Goal: Information Seeking & Learning: Find specific fact

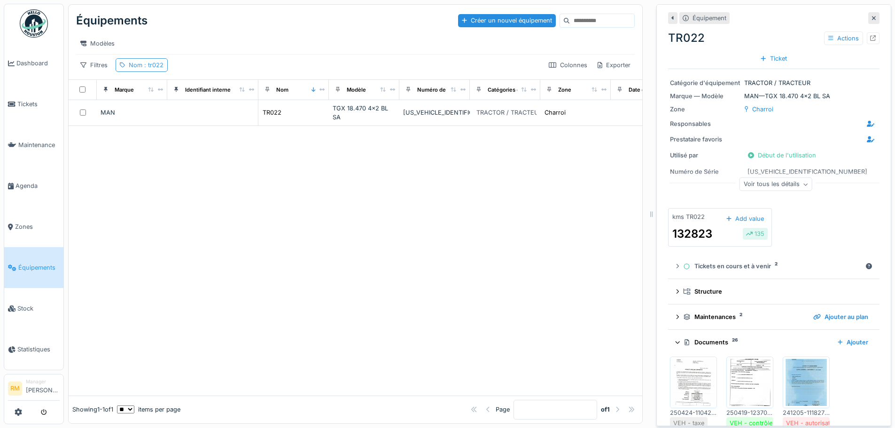
scroll to position [658, 0]
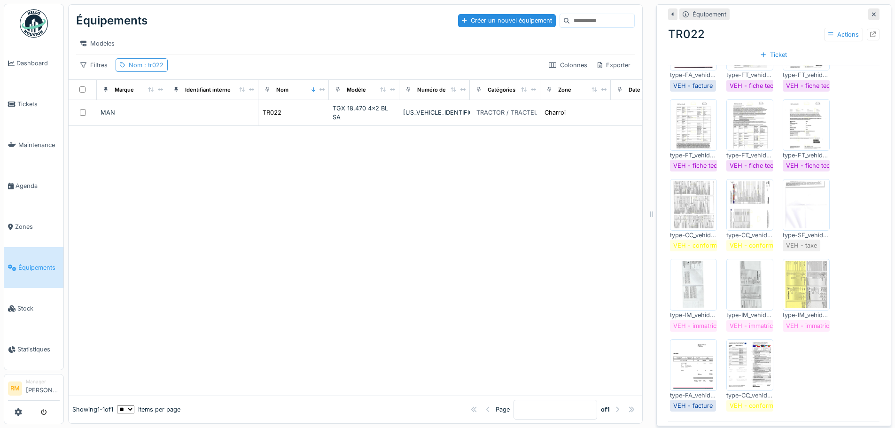
click at [148, 69] on span ": tr022" at bounding box center [152, 65] width 21 height 7
click at [202, 118] on icon at bounding box center [200, 117] width 4 height 4
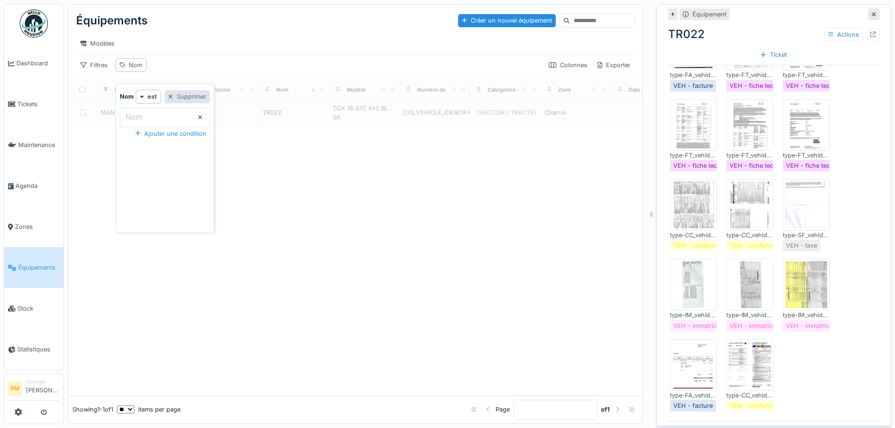
click at [210, 100] on div "Supprimer" at bounding box center [188, 96] width 46 height 13
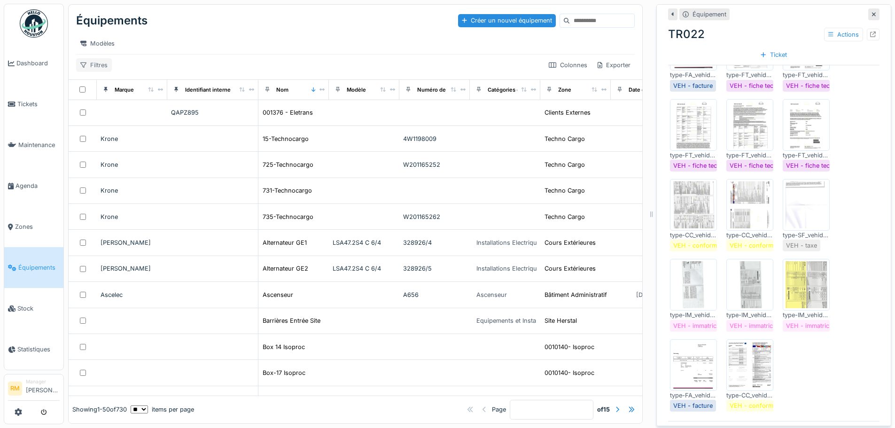
click at [102, 68] on div "Filtres" at bounding box center [94, 65] width 36 height 14
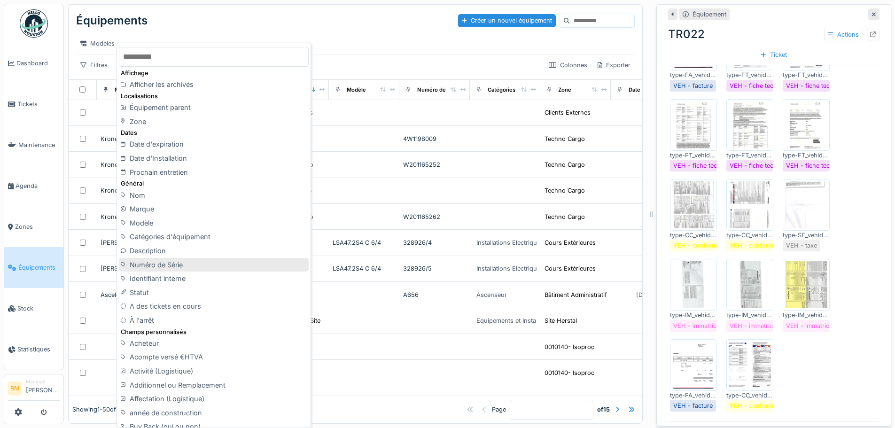
click at [174, 266] on div "Numéro de Série" at bounding box center [214, 265] width 190 height 14
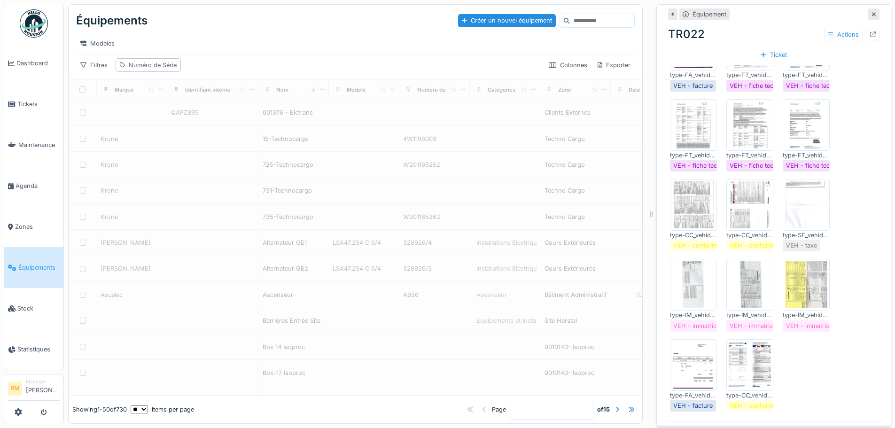
click at [134, 70] on div "Numéro de Série" at bounding box center [153, 65] width 48 height 9
click at [144, 123] on Série_U5Mjk "Numéro de Série" at bounding box center [181, 118] width 122 height 20
type Série_U5Mjk "*******"
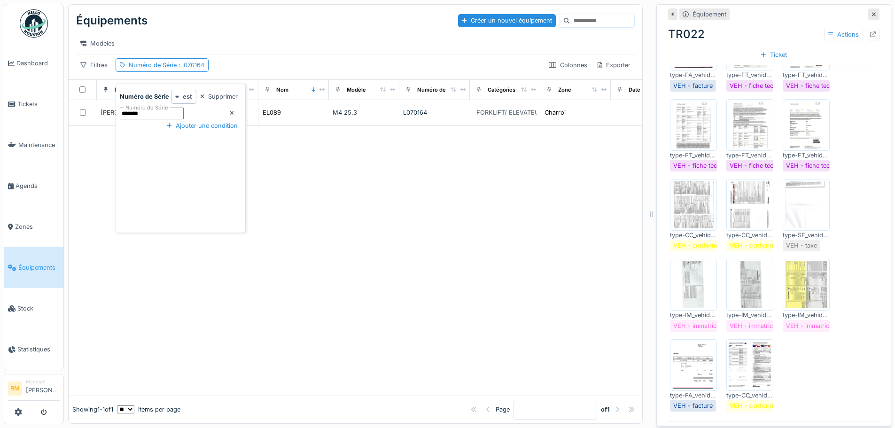
click at [279, 66] on div "Filtres Numéro de Série : l070164 Colonnes Exporter" at bounding box center [355, 65] width 559 height 14
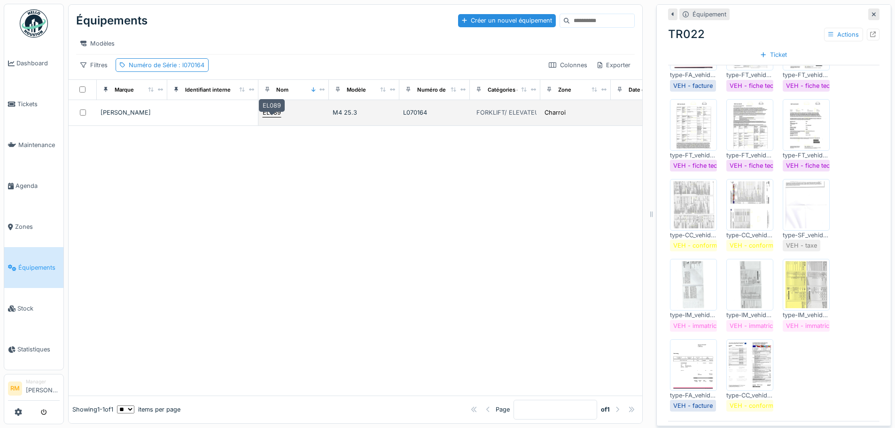
click at [275, 117] on div "EL089" at bounding box center [272, 112] width 18 height 9
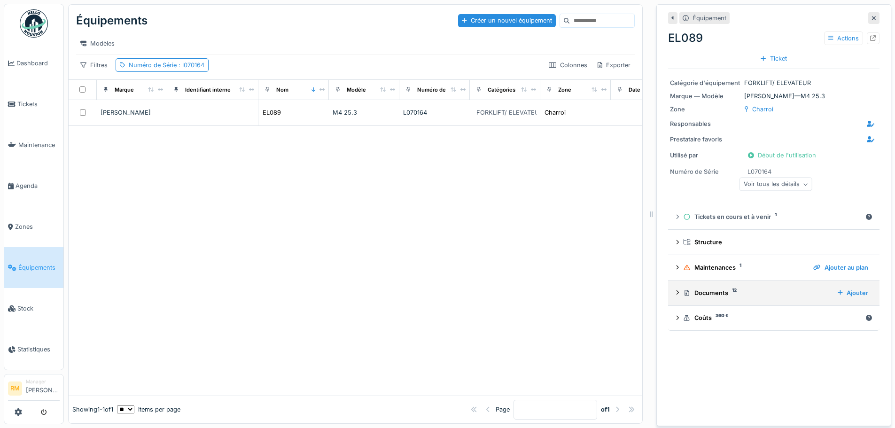
click at [710, 294] on div "Documents 12" at bounding box center [756, 293] width 147 height 9
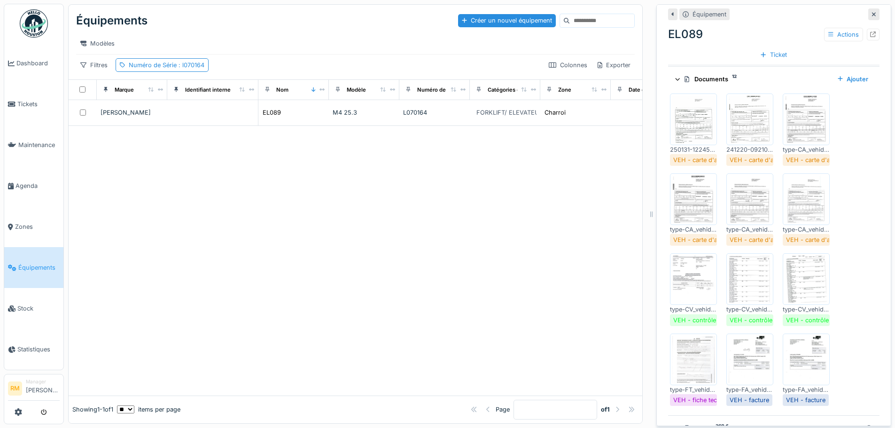
scroll to position [238, 0]
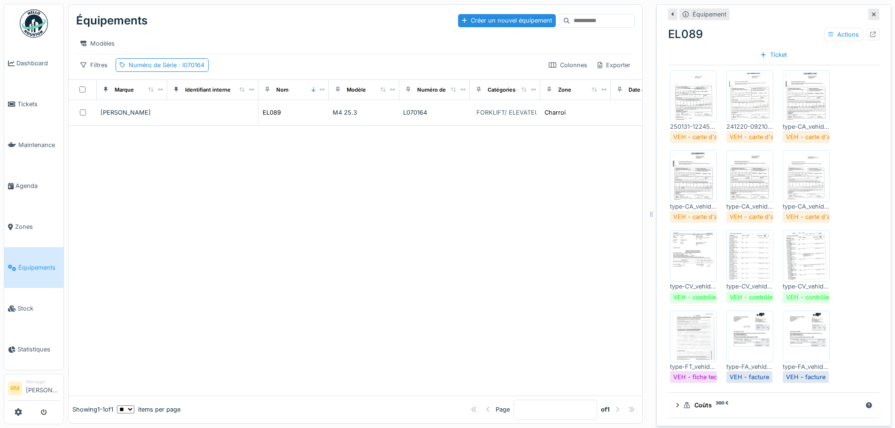
click at [751, 336] on img at bounding box center [750, 336] width 42 height 47
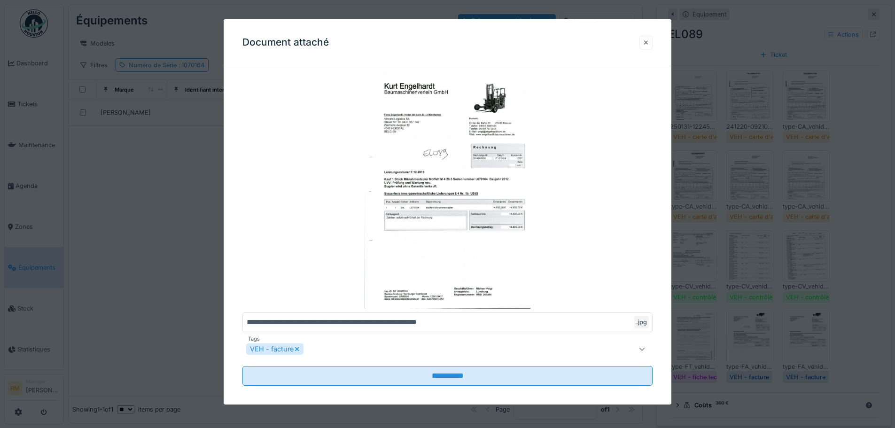
click at [647, 42] on div at bounding box center [646, 43] width 13 height 14
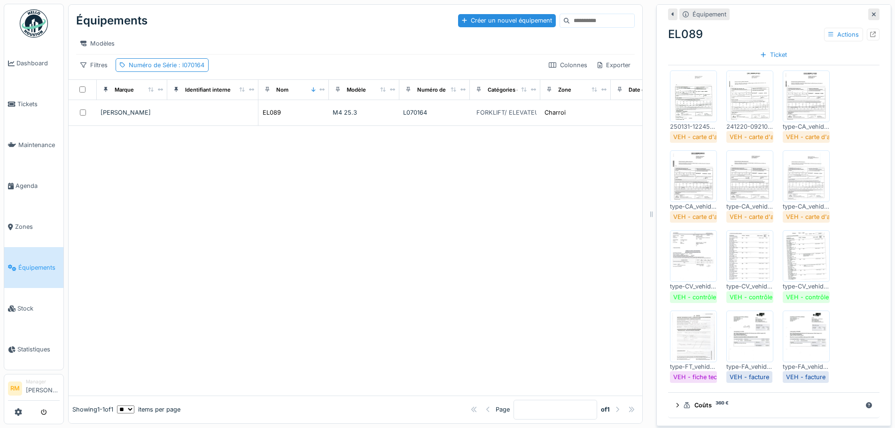
click at [788, 328] on img at bounding box center [806, 336] width 42 height 47
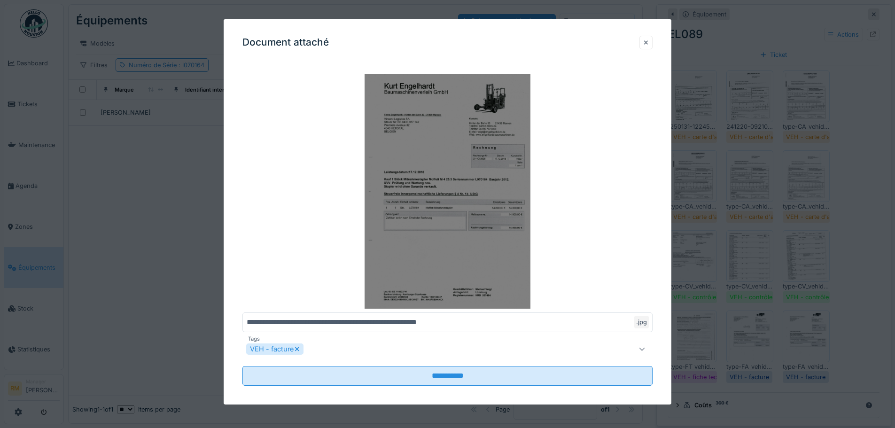
click at [511, 237] on img at bounding box center [448, 191] width 410 height 235
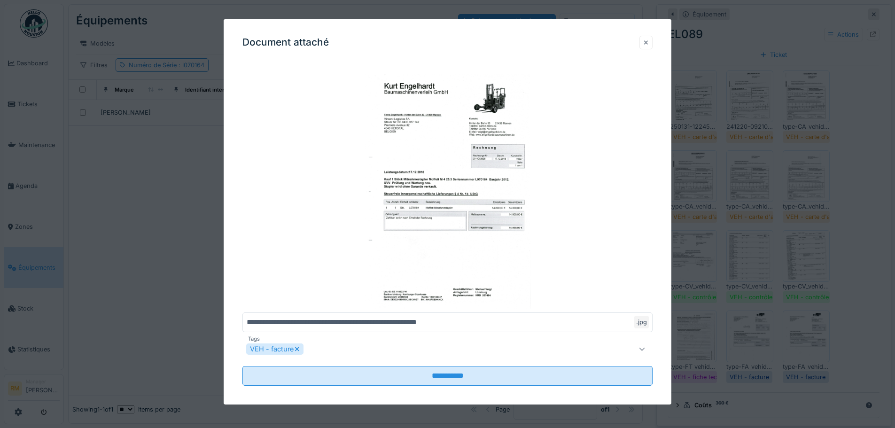
click at [647, 39] on div at bounding box center [646, 43] width 13 height 14
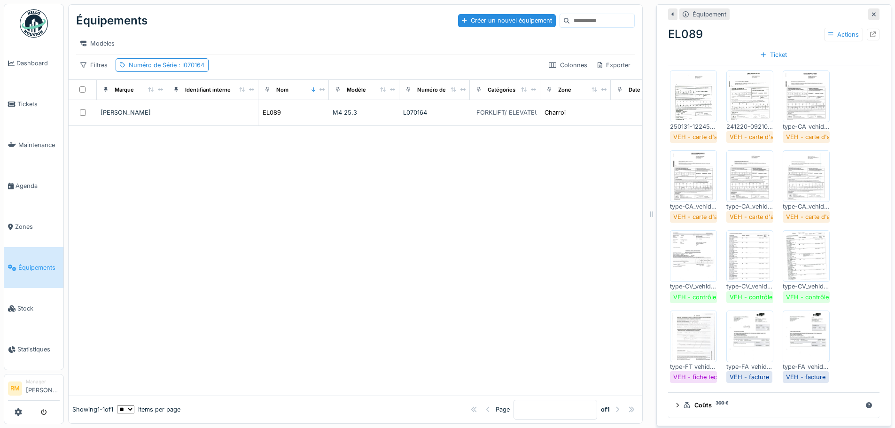
click at [807, 339] on img at bounding box center [806, 336] width 42 height 47
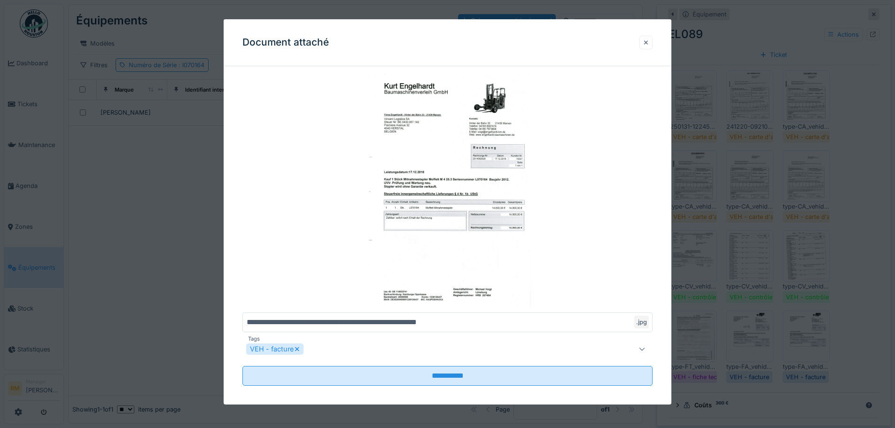
click at [653, 40] on div at bounding box center [646, 43] width 13 height 14
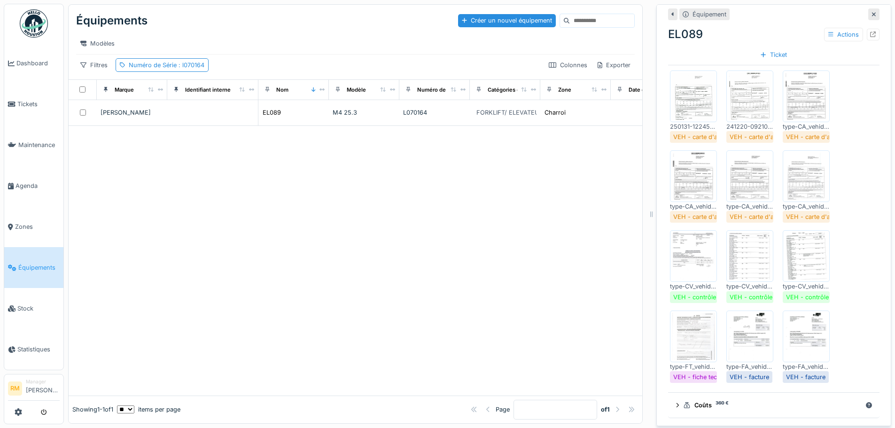
click at [800, 351] on img at bounding box center [806, 336] width 42 height 47
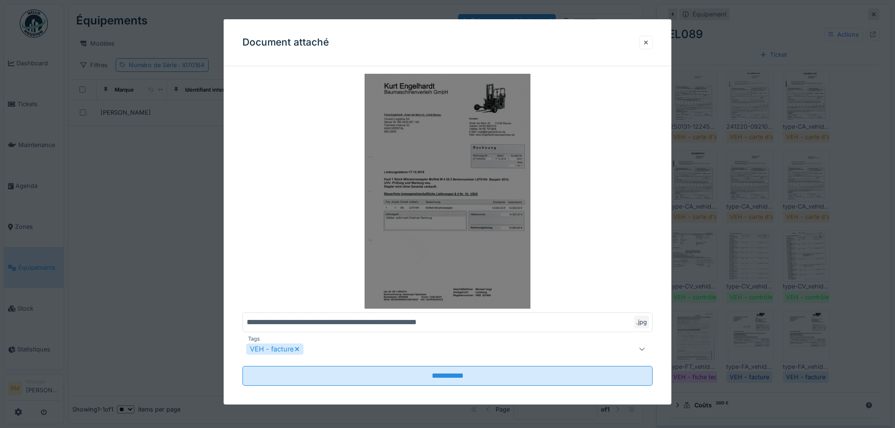
click at [435, 213] on img at bounding box center [448, 191] width 410 height 235
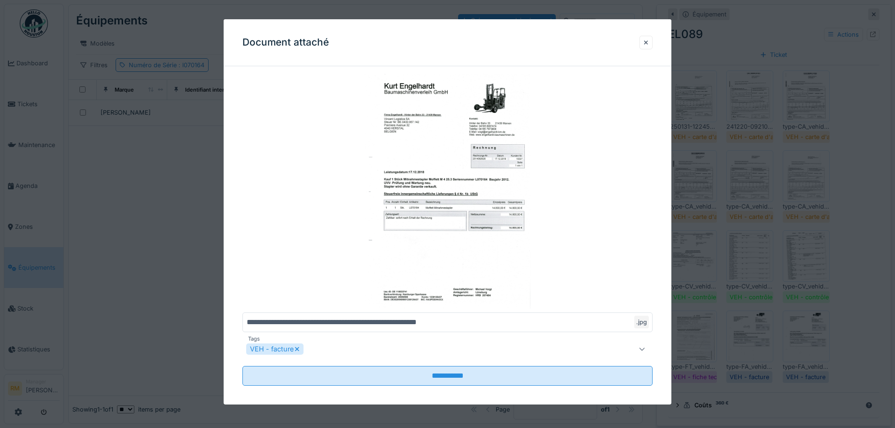
click at [647, 36] on div at bounding box center [646, 43] width 13 height 14
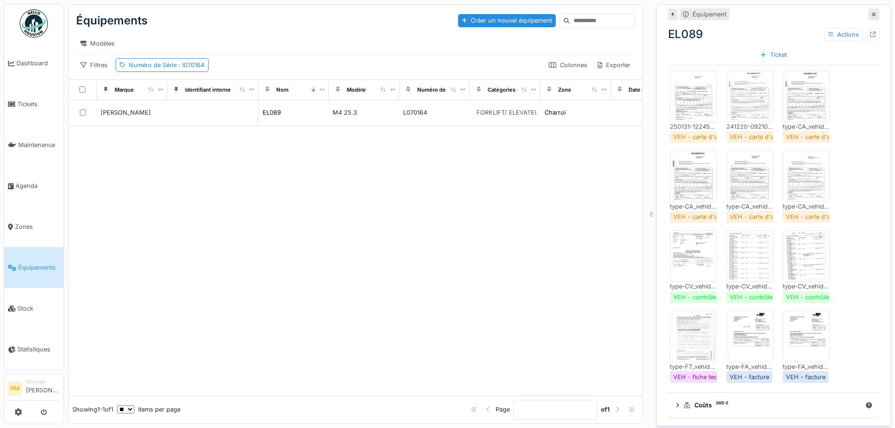
click at [746, 337] on img at bounding box center [750, 336] width 42 height 47
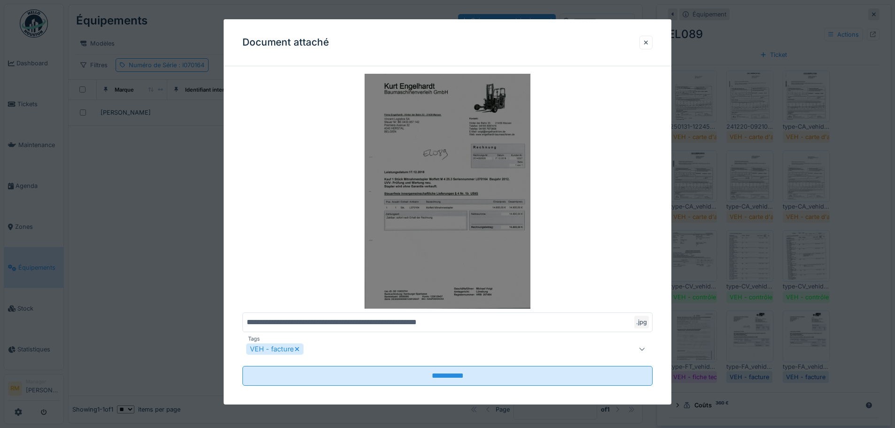
click at [468, 182] on img at bounding box center [448, 191] width 410 height 235
